Goal: Browse casually

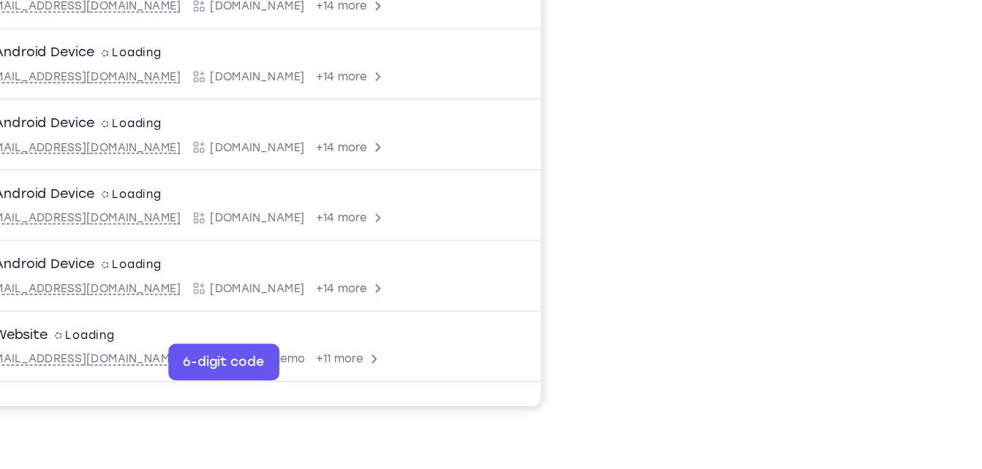
scroll to position [260, 0]
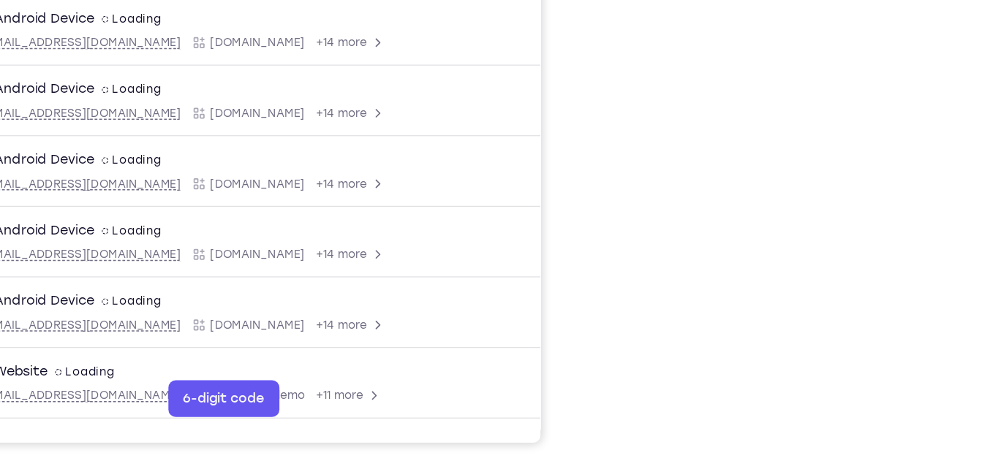
drag, startPoint x: 888, startPoint y: 221, endPoint x: 914, endPoint y: 113, distance: 111.3
click at [914, 113] on div "Your Support Agent Your Customer Web iOS Android Next Steps We’d be happy to gi…" at bounding box center [490, 269] width 935 height 964
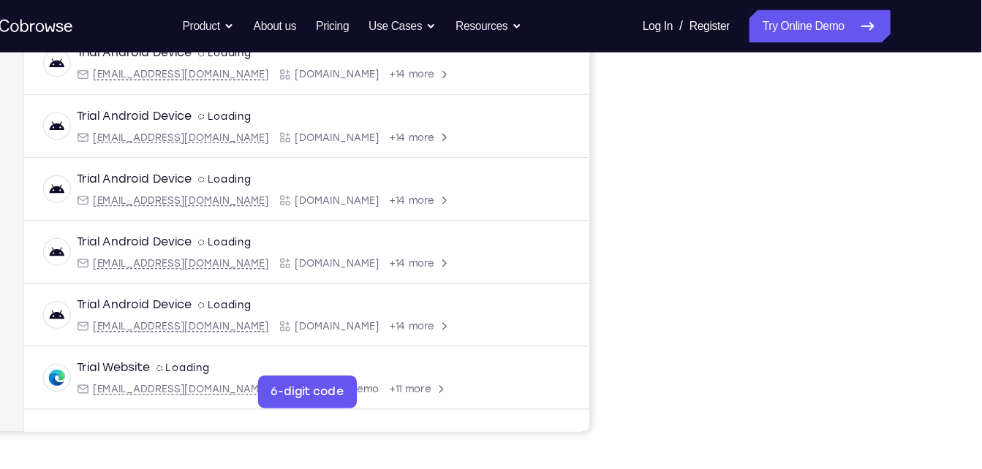
scroll to position [292, 0]
